Goal: Check status: Check status

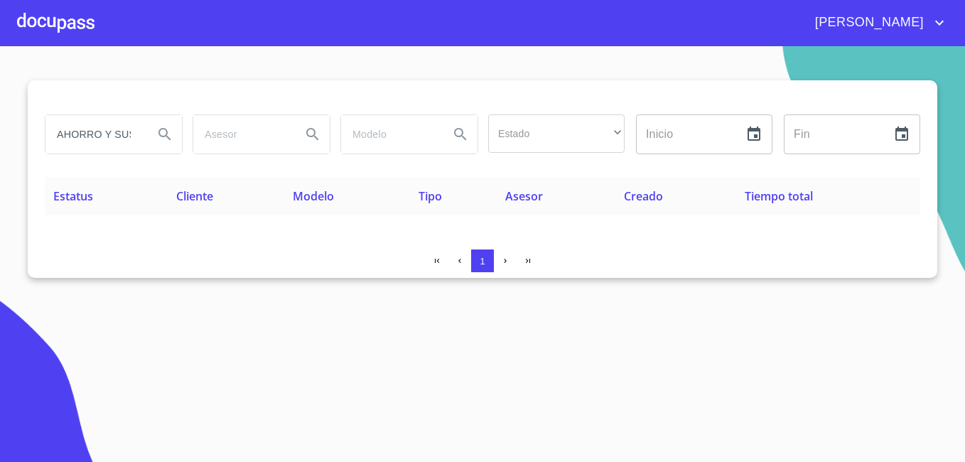
drag, startPoint x: 132, startPoint y: 134, endPoint x: 0, endPoint y: 114, distance: 133.1
click at [0, 114] on html "[PERSON_NAME] Y SUSTENTABILIDAD Estado ​ ​ Inicio ​ Fin ​ Estatus Cliente Model…" at bounding box center [482, 231] width 965 height 462
type input "ENTABILIDAD"
drag, startPoint x: 139, startPoint y: 130, endPoint x: -3, endPoint y: 113, distance: 142.5
click at [0, 113] on html "[PERSON_NAME] DE LA LUZ ENTABILIDAD Estado ​ ​ Inicio ​ Fin ​ Estatus Cliente M…" at bounding box center [482, 231] width 965 height 462
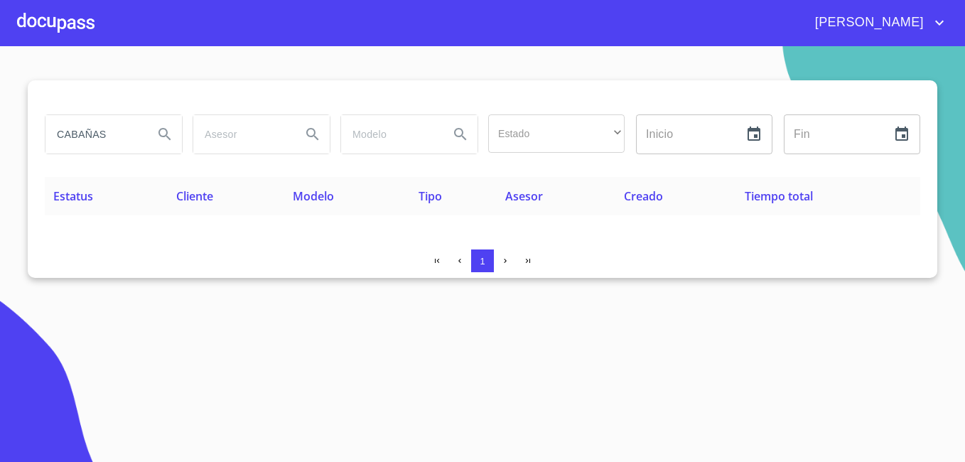
type input "CABAÑAS"
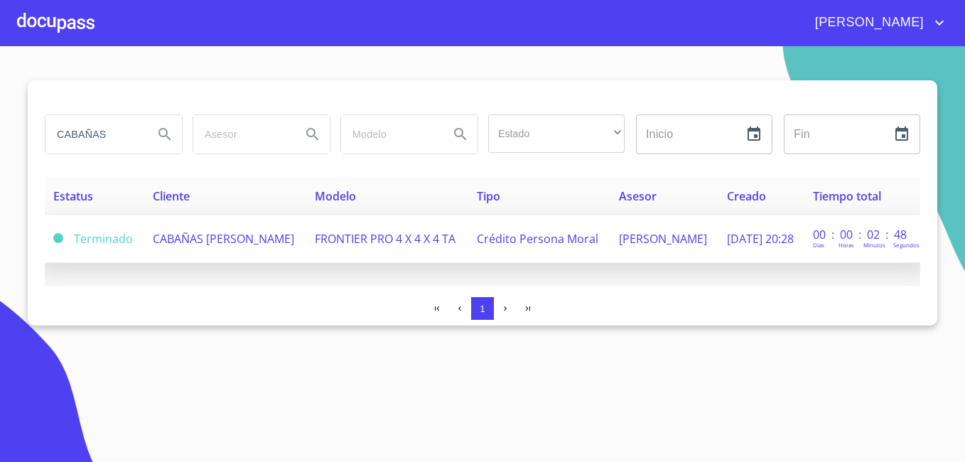
click at [176, 240] on span "CABAÑAS [PERSON_NAME]" at bounding box center [223, 239] width 141 height 16
